Goal: Navigation & Orientation: Find specific page/section

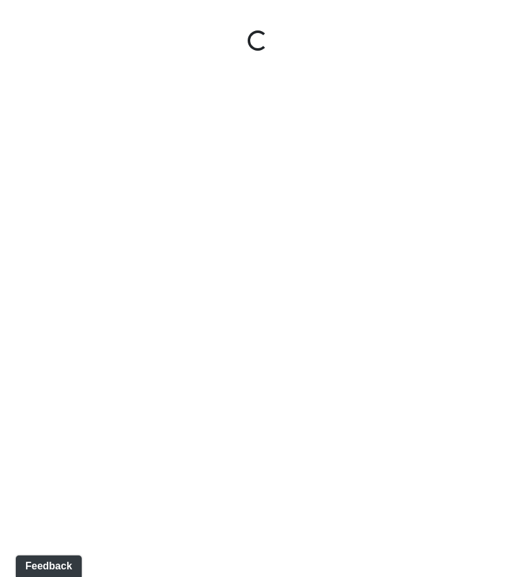
select select "rF9Y2TWouUAfWVEd1Berio"
select select "4RaHTiPXkmhnUPAV7KL21M"
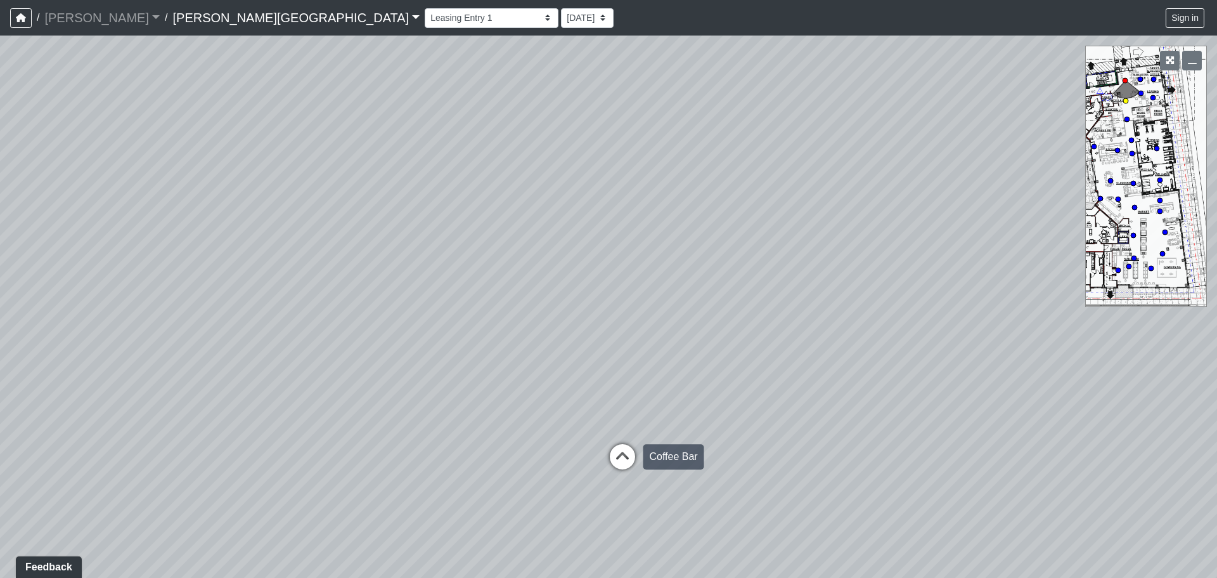
click at [515, 453] on icon at bounding box center [623, 463] width 38 height 38
select select "38CsLPz8VkCK2QiTdw7us5"
select select "4RaHTiPXkmhnUPAV7KL21M"
click at [515, 472] on icon at bounding box center [608, 488] width 38 height 38
select select "fQnBjVeiMrqPP1So3yU64i"
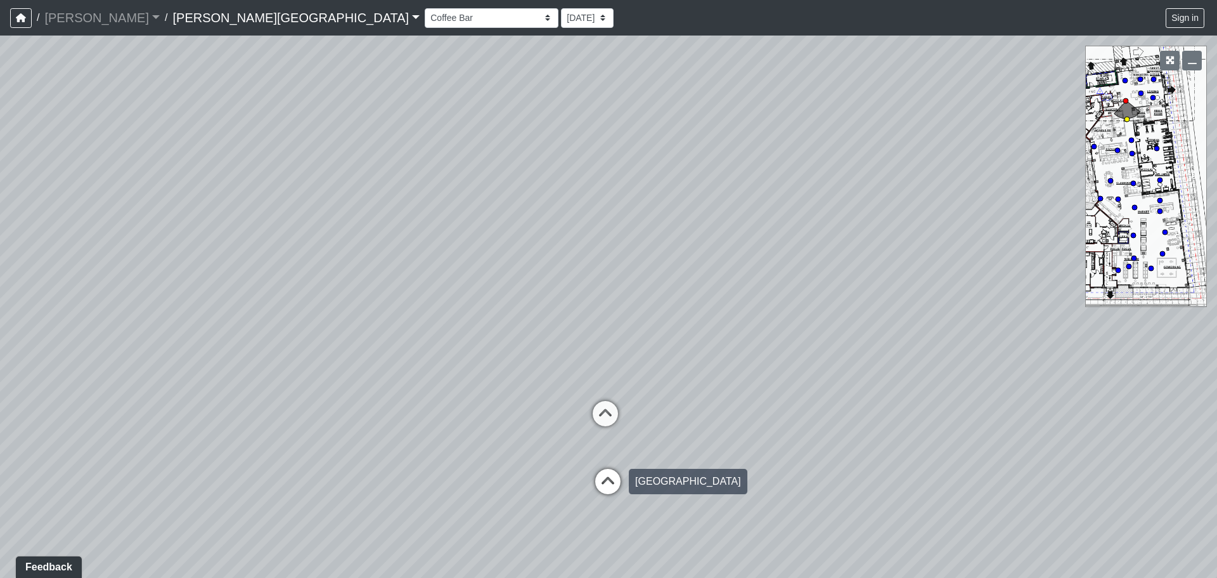
select select "4RaHTiPXkmhnUPAV7KL21M"
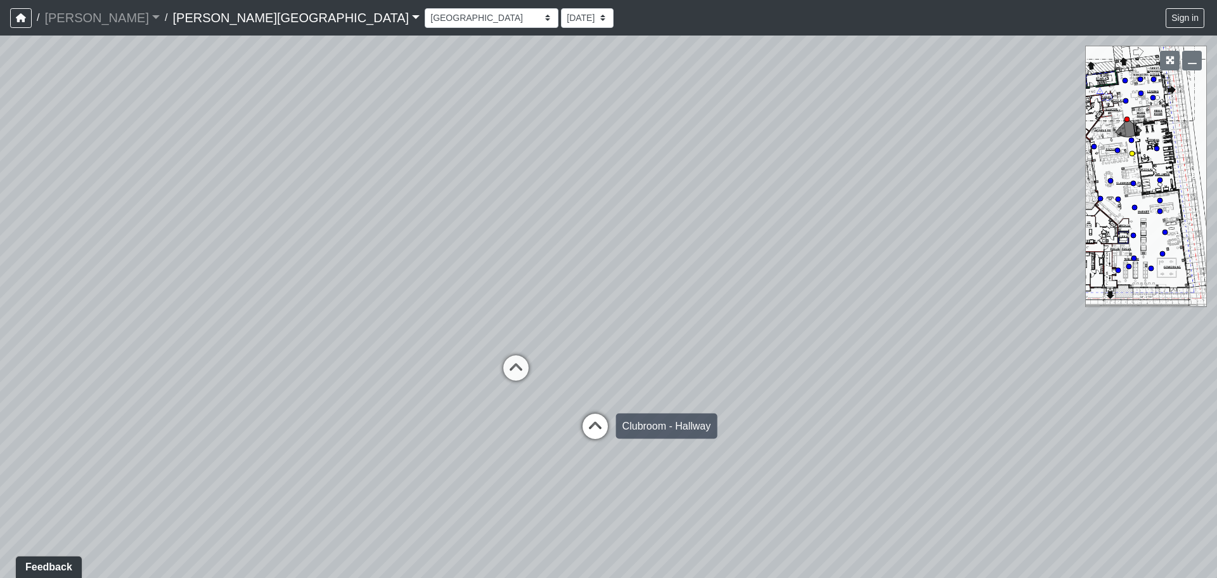
click at [515, 425] on icon at bounding box center [595, 432] width 38 height 38
select select "8q9YC6QBXw8oFapXUtbMKw"
select select "4RaHTiPXkmhnUPAV7KL21M"
drag, startPoint x: 819, startPoint y: 368, endPoint x: 0, endPoint y: 257, distance: 826.6
click at [0, 257] on div "Loading... Coffee Bar Loading... [GEOGRAPHIC_DATA] Loading... Leasing Entry 1 L…" at bounding box center [608, 307] width 1217 height 542
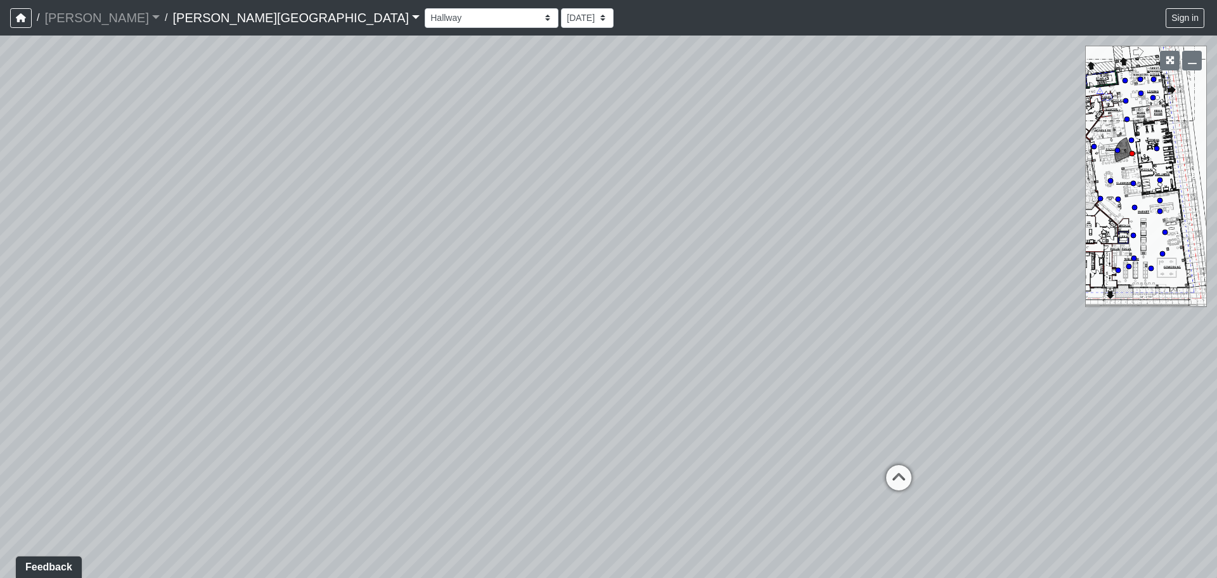
drag, startPoint x: 670, startPoint y: 341, endPoint x: 243, endPoint y: 376, distance: 427.5
click at [243, 376] on div "Loading... Coffee Bar Loading... [GEOGRAPHIC_DATA] Loading... Leasing Entry 1 L…" at bounding box center [608, 307] width 1217 height 542
click at [515, 472] on icon at bounding box center [853, 478] width 38 height 38
select select "7TnHZh9sASBsg1u5jsTLnF"
select select "4RaHTiPXkmhnUPAV7KL21M"
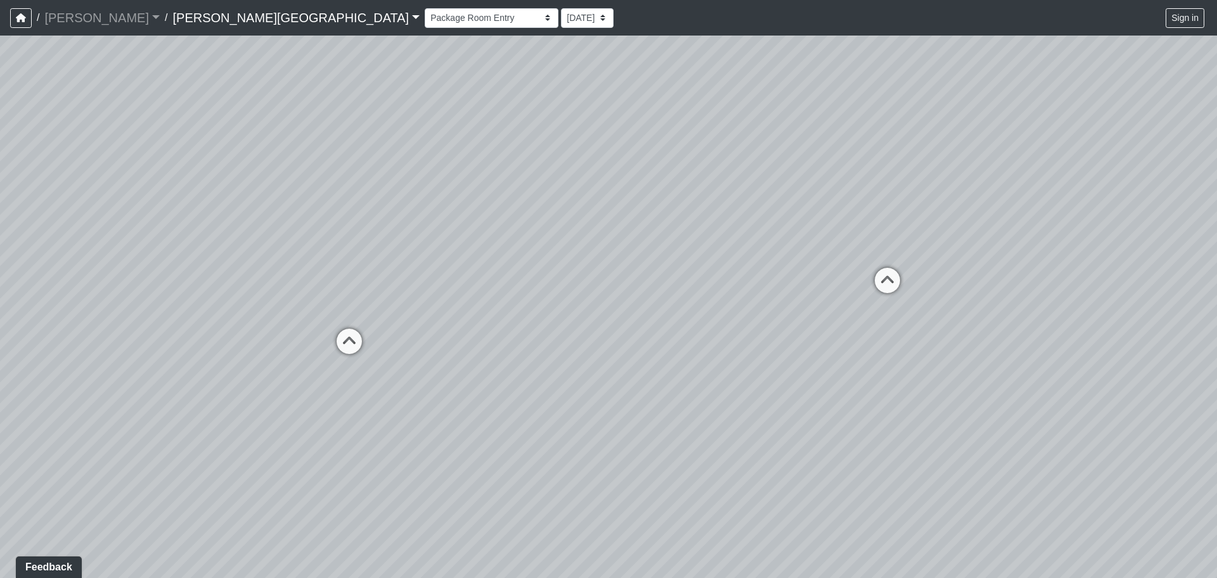
drag, startPoint x: 429, startPoint y: 356, endPoint x: 1183, endPoint y: 330, distance: 755.0
click at [515, 330] on div "Loading... Coffee Bar Loading... [GEOGRAPHIC_DATA] Loading... Leasing Entry 1 L…" at bounding box center [608, 307] width 1217 height 542
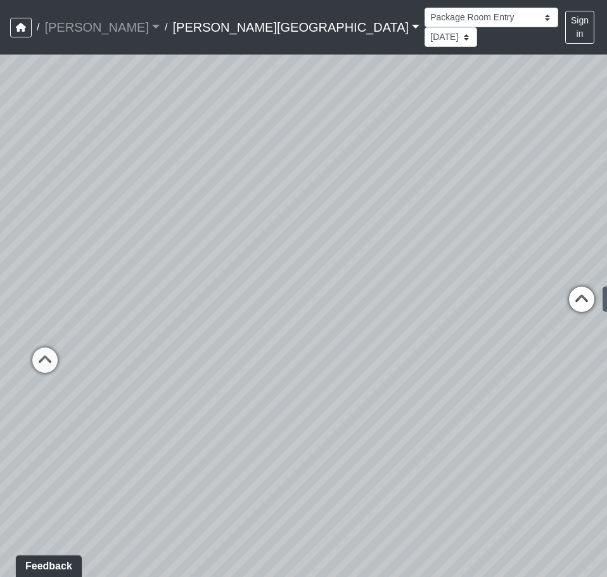
click at [515, 287] on icon at bounding box center [582, 306] width 38 height 38
select select "dek8oEqJC3dqKpLSG5k8VT"
select select "4RaHTiPXkmhnUPAV7KL21M"
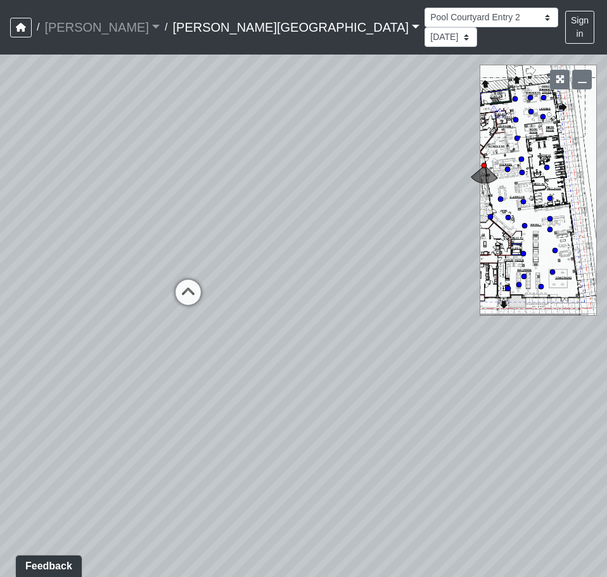
drag, startPoint x: 174, startPoint y: 190, endPoint x: 524, endPoint y: 121, distance: 357.4
click at [515, 121] on div "Loading... Coffee Bar Loading... [GEOGRAPHIC_DATA] Loading... Leasing Entry 1 L…" at bounding box center [303, 316] width 607 height 522
click at [219, 290] on icon at bounding box center [226, 309] width 38 height 38
select select "73Ke7bDKEE2Avycb7iYGqE"
select select "4RaHTiPXkmhnUPAV7KL21M"
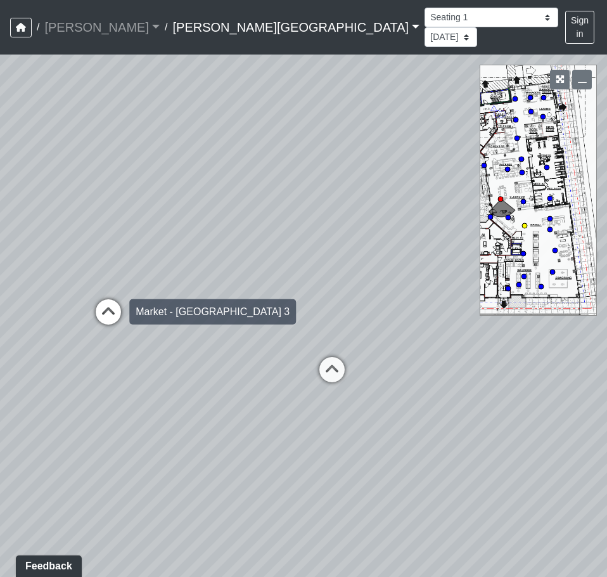
click at [116, 299] on icon at bounding box center [108, 318] width 38 height 38
select select "8eGugpUJ7mA5qJDwsm4SsZ"
select select "4RaHTiPXkmhnUPAV7KL21M"
